Goal: Navigation & Orientation: Find specific page/section

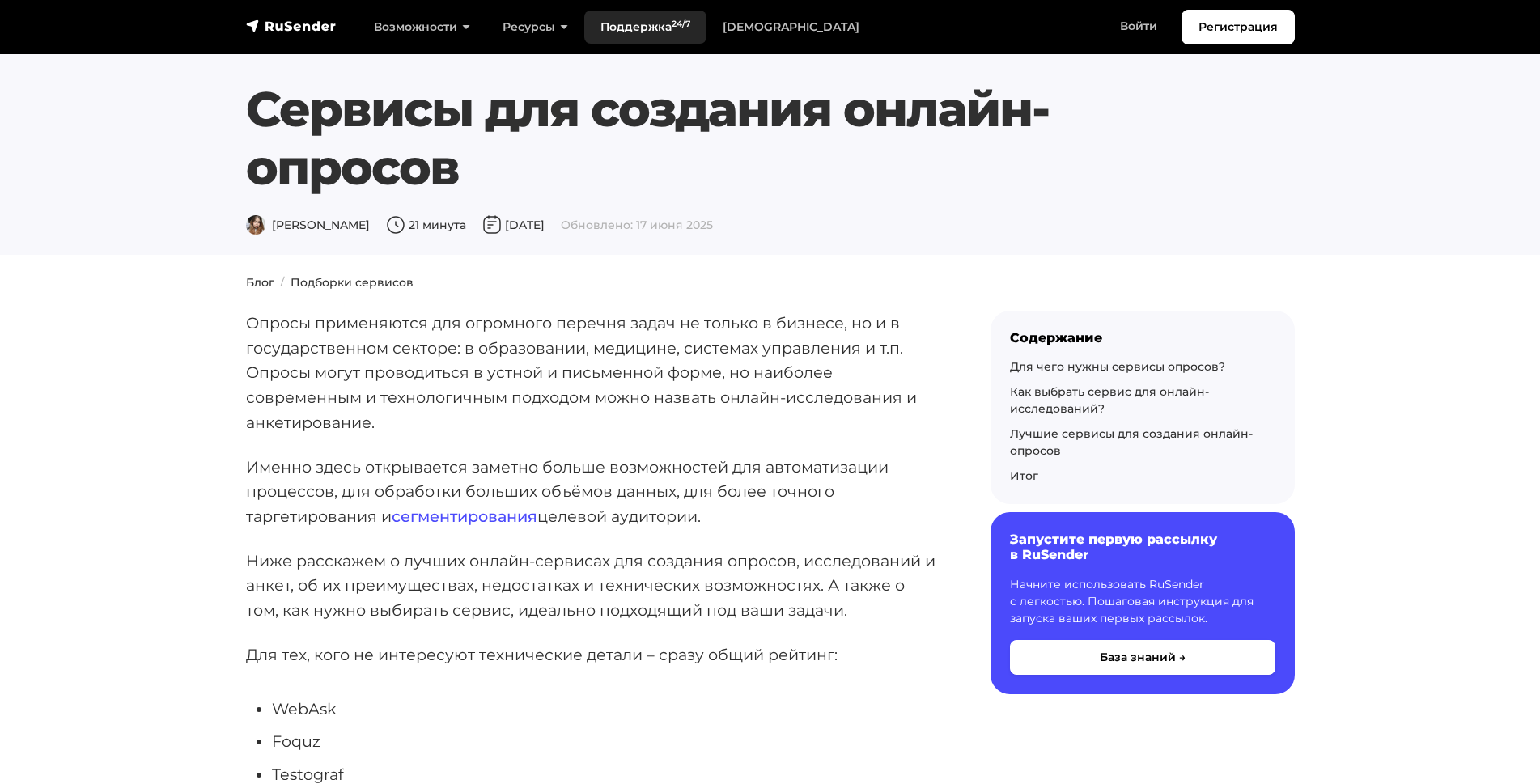
click at [602, 19] on link "Поддержка 24/7" at bounding box center [645, 27] width 122 height 33
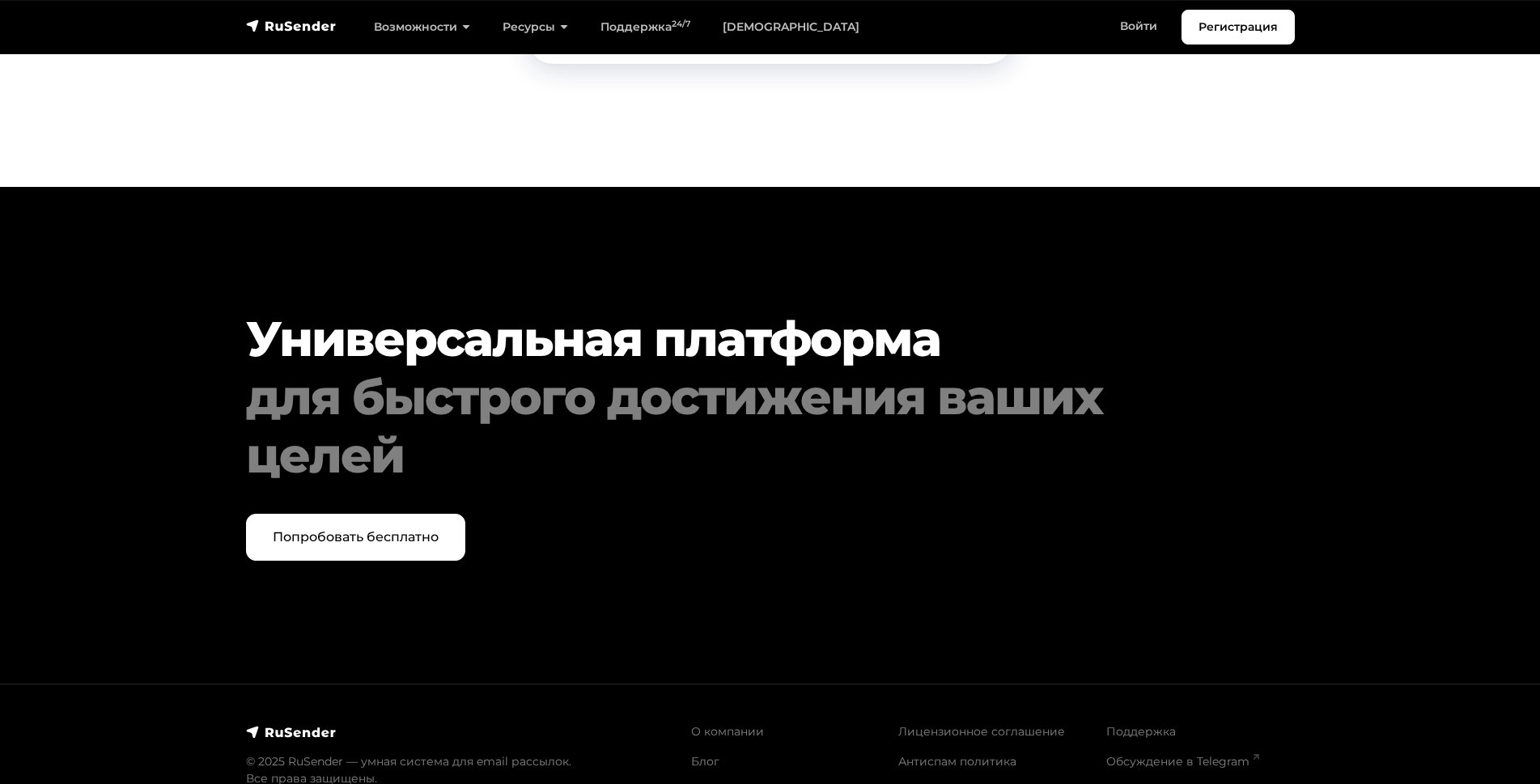
scroll to position [4225, 0]
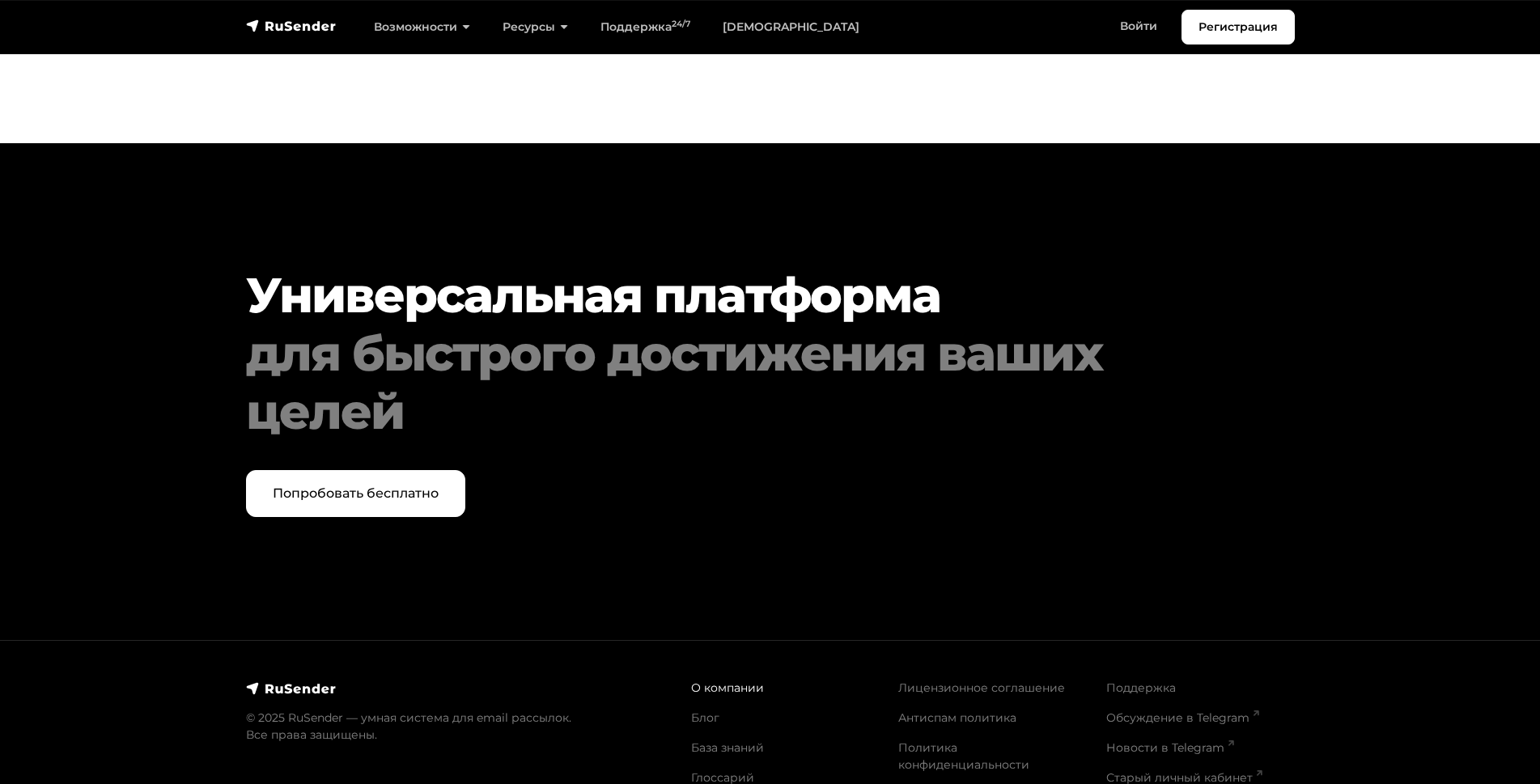
click at [710, 681] on link "О компании" at bounding box center [727, 688] width 73 height 15
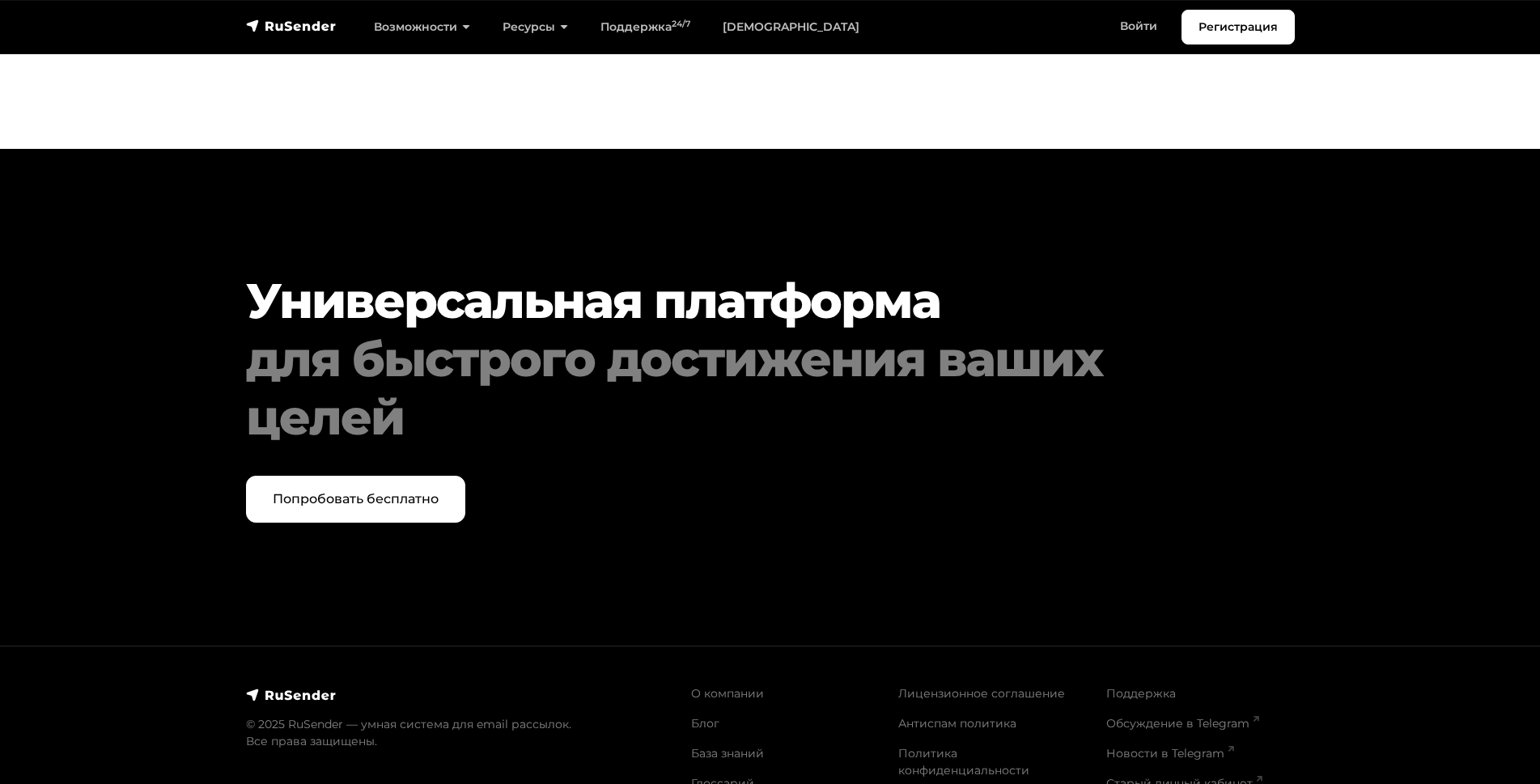
scroll to position [1446, 0]
